Goal: Communication & Community: Answer question/provide support

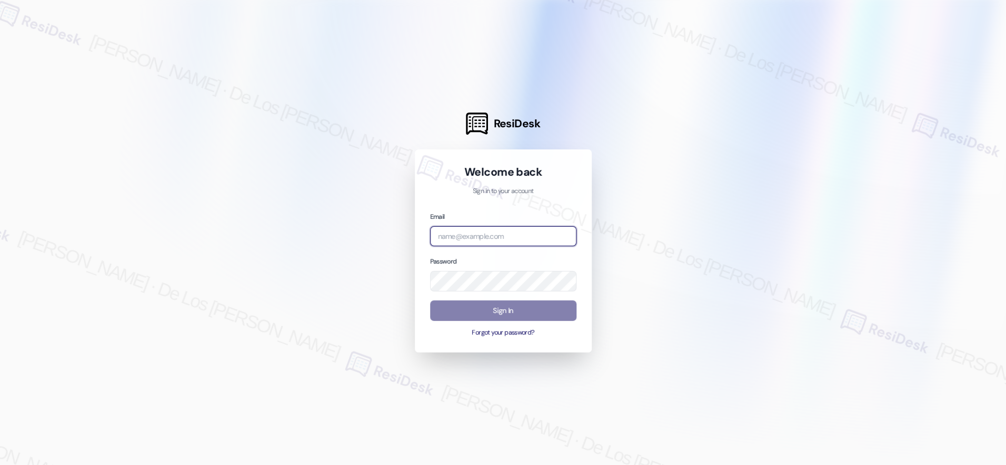
click at [542, 235] on input "email" at bounding box center [503, 236] width 146 height 21
type input "automated-surveys-balfour_beatty_communities-[PERSON_NAME].[PERSON_NAME]@balfou…"
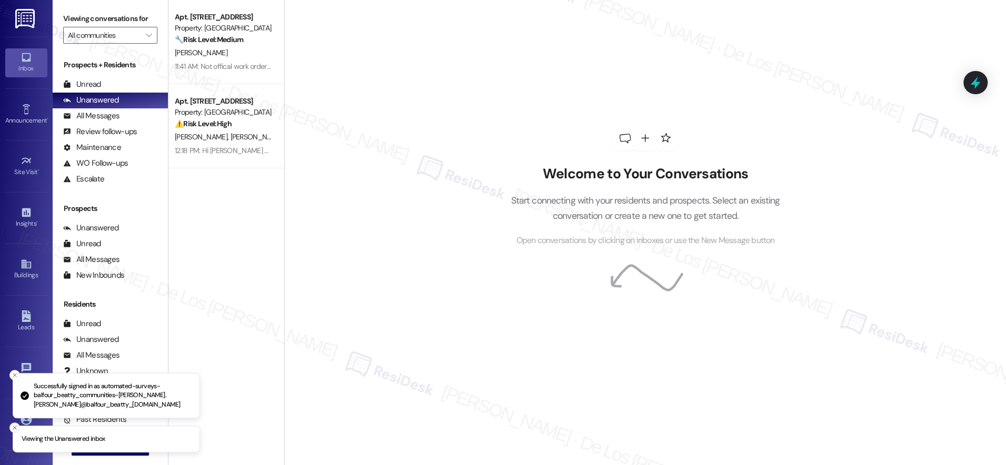
click at [12, 426] on icon "Close toast" at bounding box center [15, 428] width 6 height 6
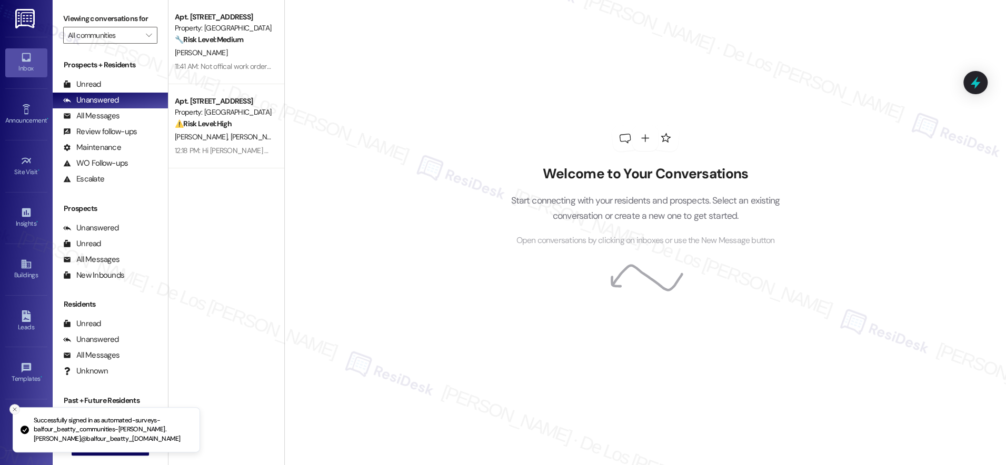
click at [13, 410] on line "Close toast" at bounding box center [14, 409] width 3 height 3
click at [95, 447] on span "New Message" at bounding box center [116, 447] width 43 height 11
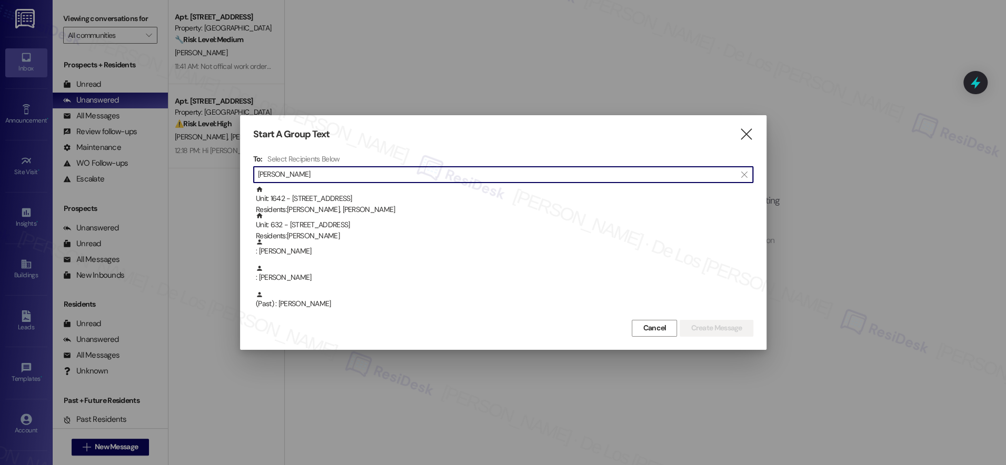
type input "[PERSON_NAME]"
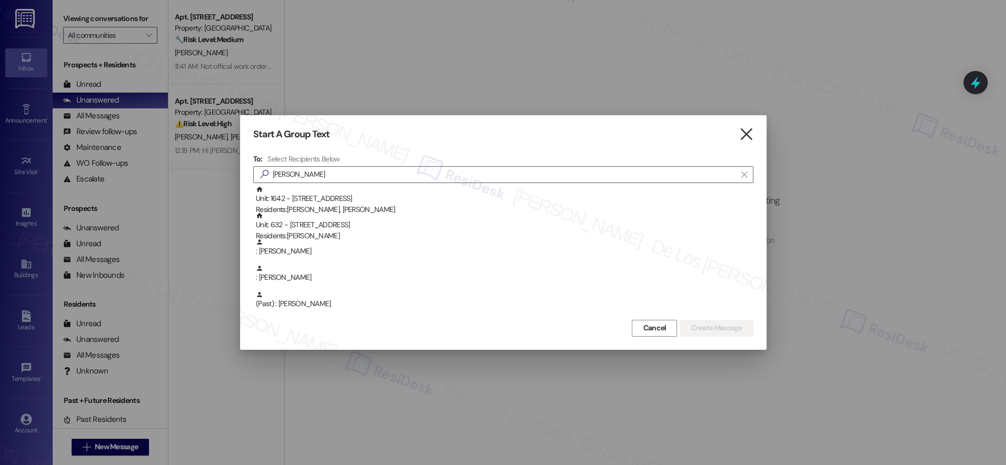
click at [746, 136] on icon "" at bounding box center [746, 134] width 14 height 11
